Goal: Task Accomplishment & Management: Use online tool/utility

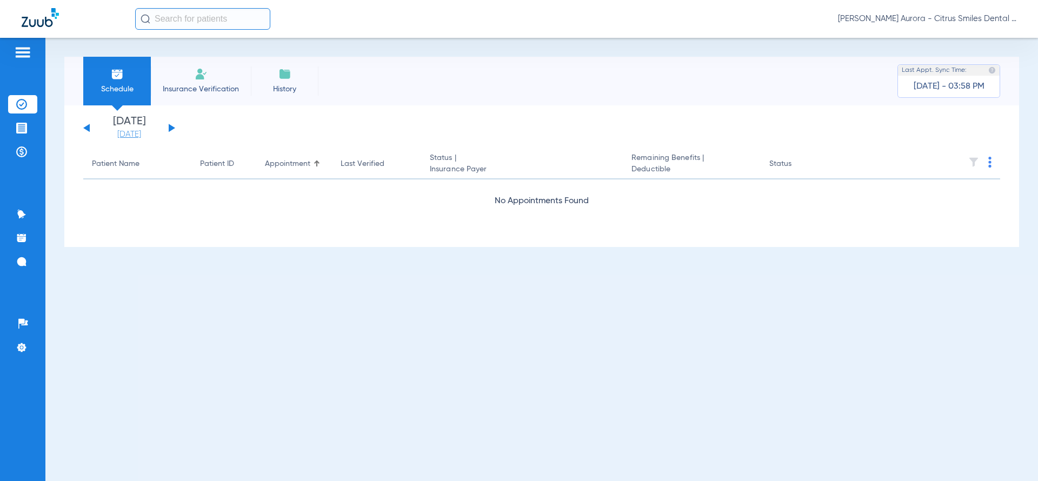
click at [140, 137] on link "[DATE]" at bounding box center [129, 134] width 65 height 11
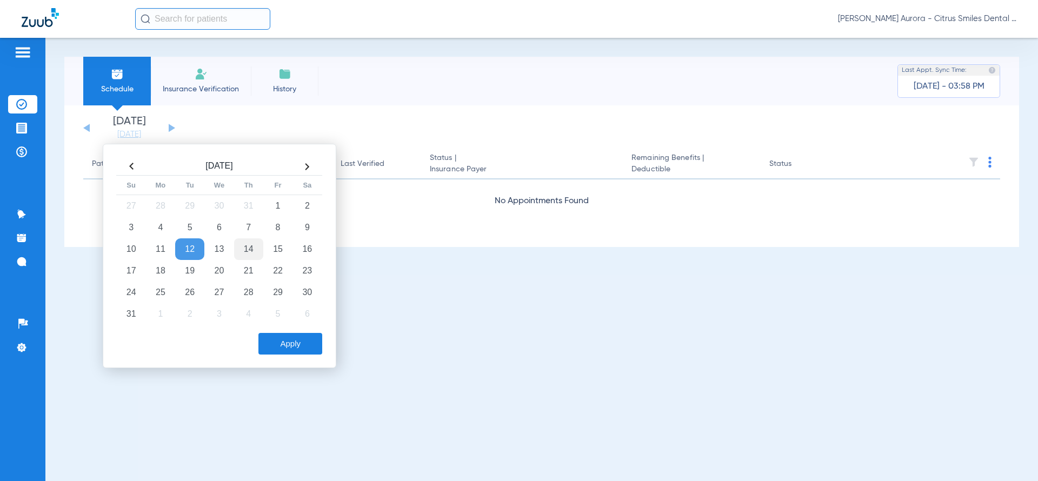
click at [243, 244] on td "14" at bounding box center [248, 249] width 29 height 22
click at [298, 340] on button "Apply" at bounding box center [290, 344] width 64 height 22
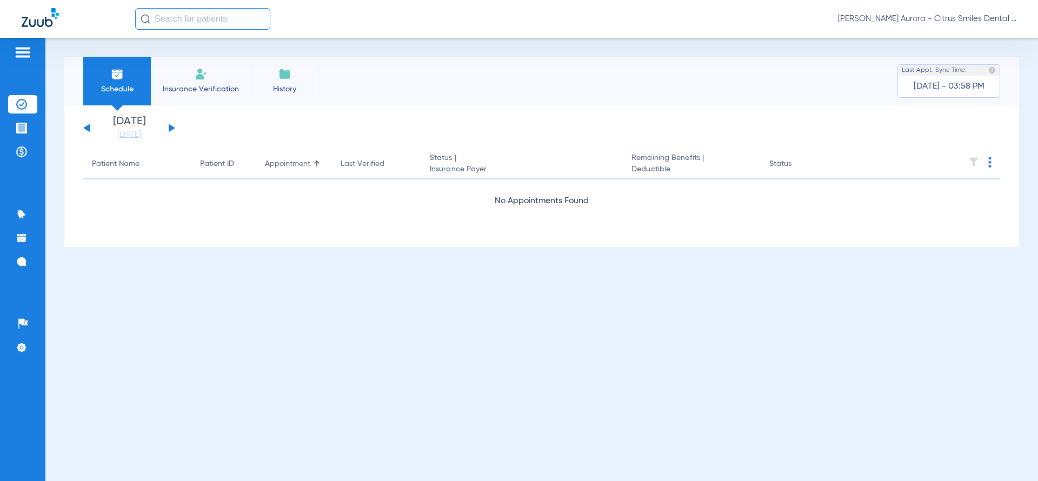
click at [218, 63] on li "Insurance Verification" at bounding box center [201, 81] width 100 height 49
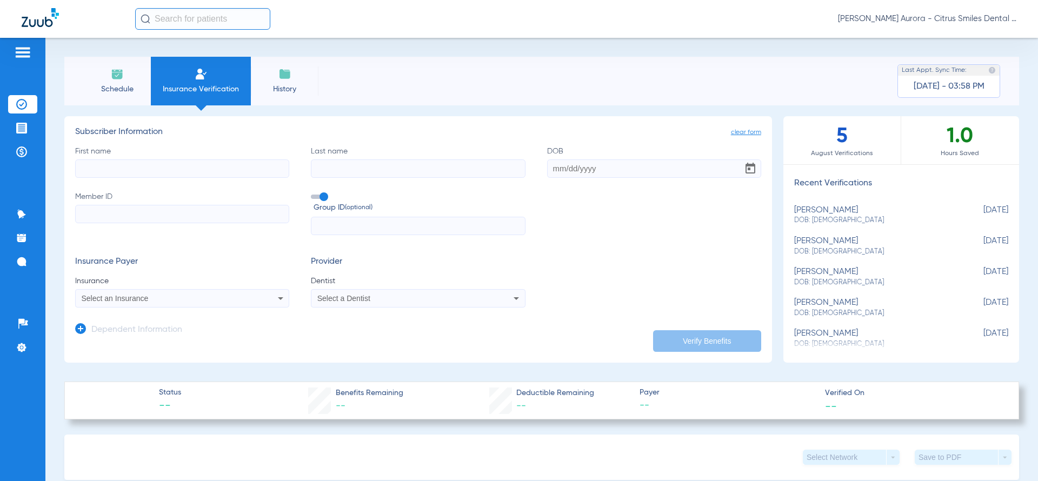
scroll to position [323, 0]
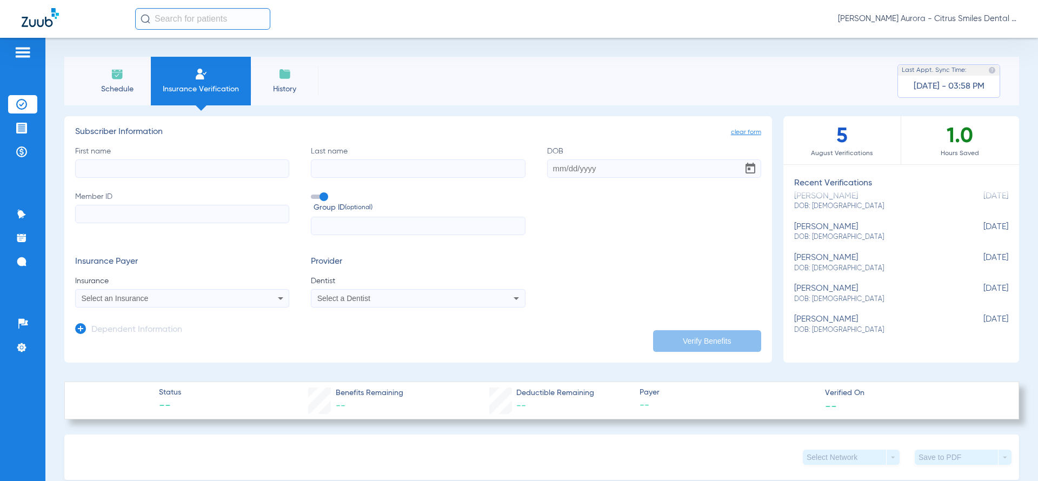
click at [820, 317] on div "[PERSON_NAME] DOB: [DEMOGRAPHIC_DATA]" at bounding box center [874, 325] width 160 height 20
type input "[PERSON_NAME]"
type input "[DATE]"
type input "380193054"
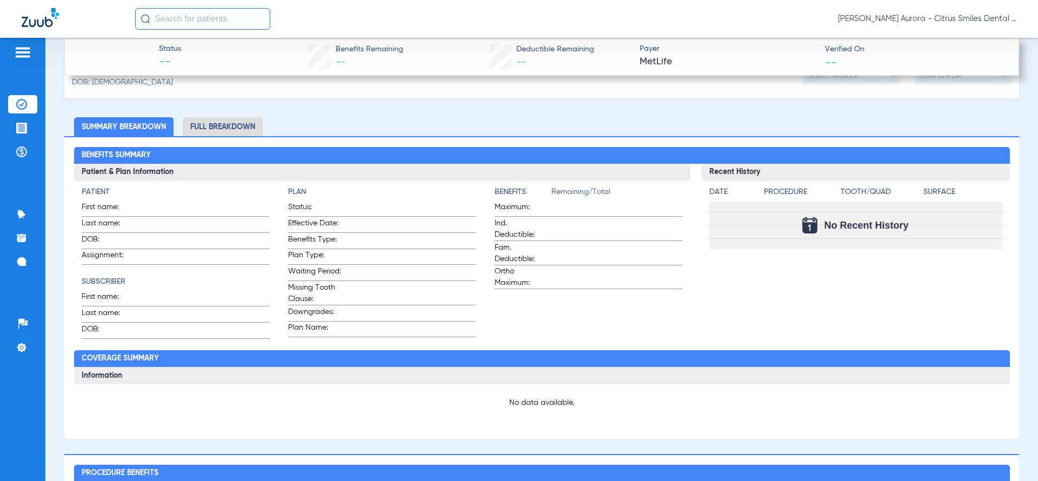
scroll to position [454, 0]
